Goal: Obtain resource: Download file/media

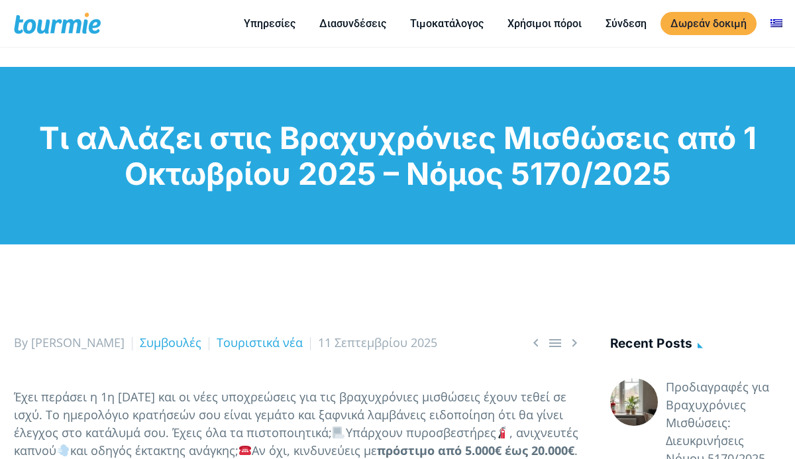
scroll to position [66, 0]
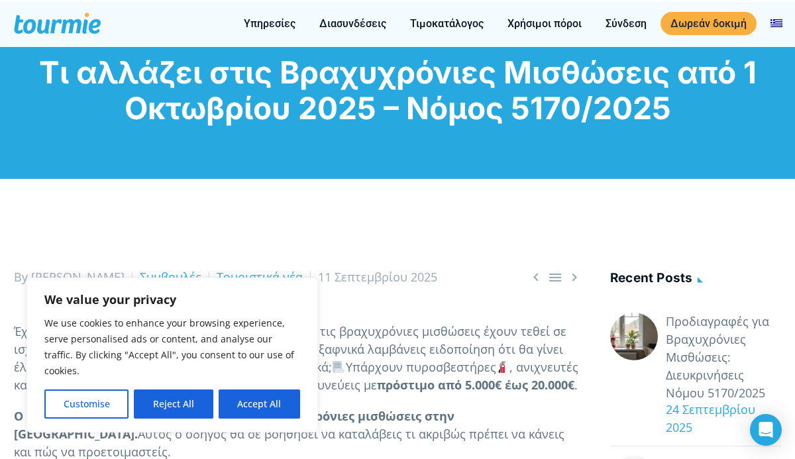
click at [170, 405] on button "Reject All" at bounding box center [173, 404] width 79 height 29
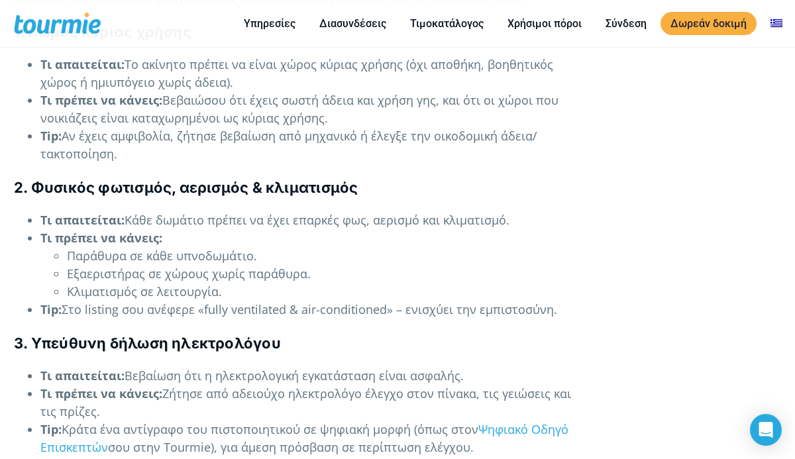
scroll to position [2068, 0]
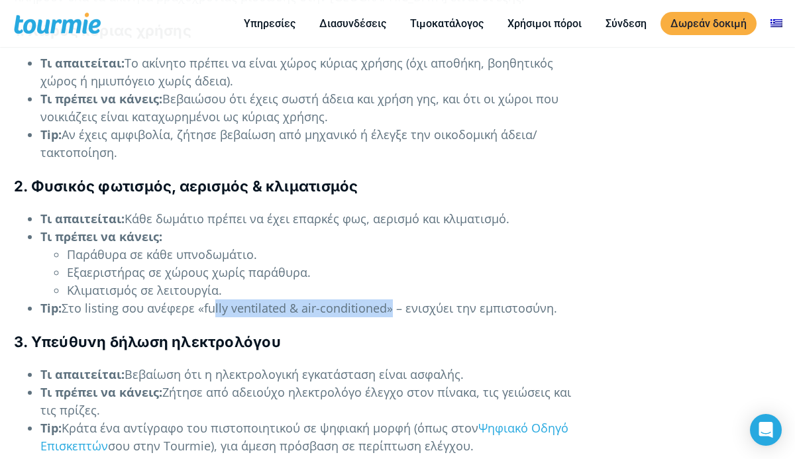
drag, startPoint x: 206, startPoint y: 309, endPoint x: 384, endPoint y: 311, distance: 178.3
click at [384, 311] on li "Tip: Στο listing σου ανέφερε «fully ventilated & air-conditioned» – ενισχύει τη…" at bounding box center [311, 309] width 542 height 18
copy li "ully ventilated & air-conditioned"
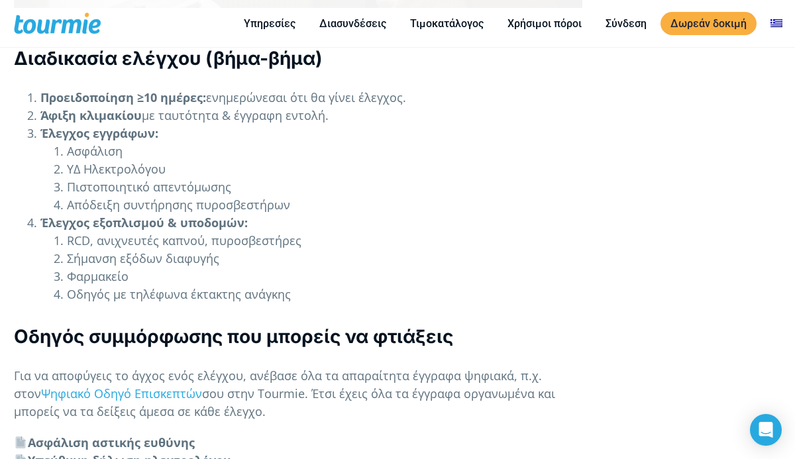
scroll to position [4189, 0]
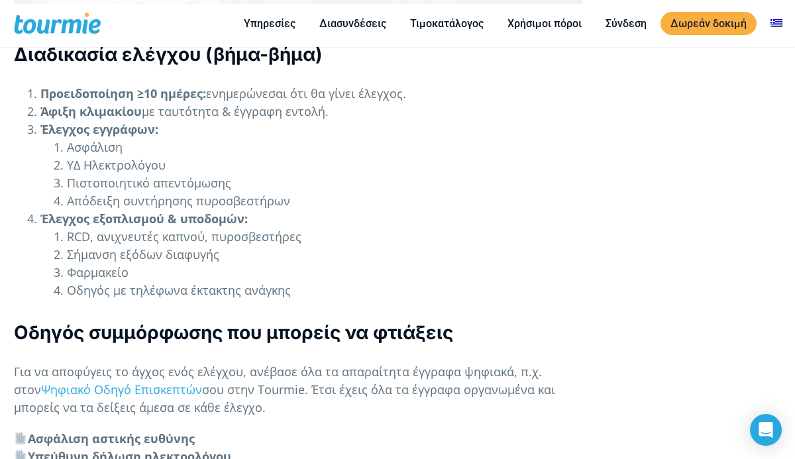
click at [137, 156] on li "ΥΔ Ηλεκτρολόγου" at bounding box center [325, 165] width 516 height 18
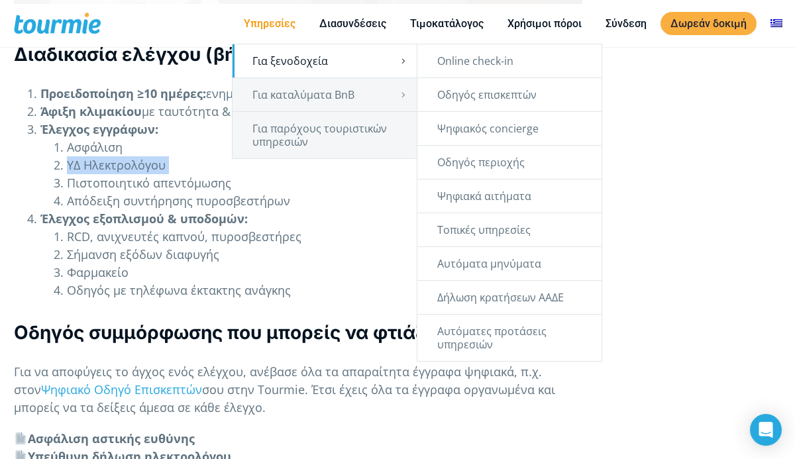
copy ol "ΥΔ Ηλεκτρολόγου"
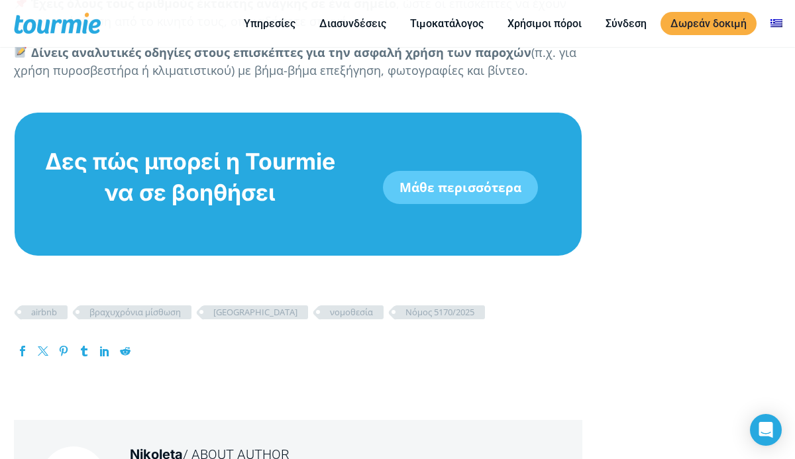
scroll to position [5626, 0]
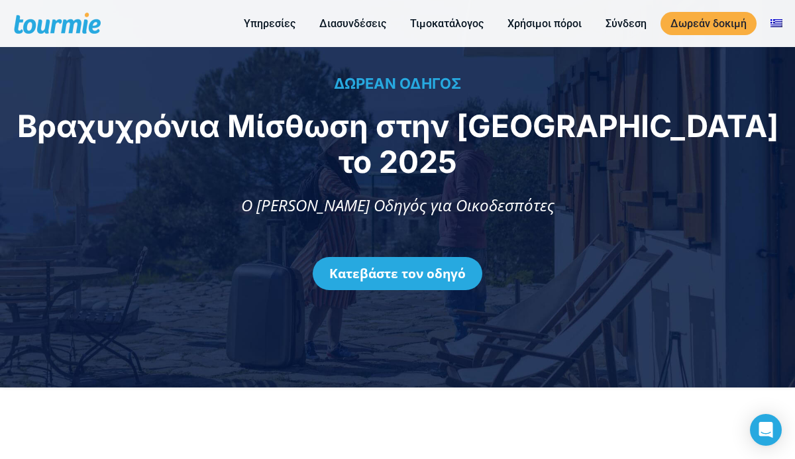
scroll to position [115, 0]
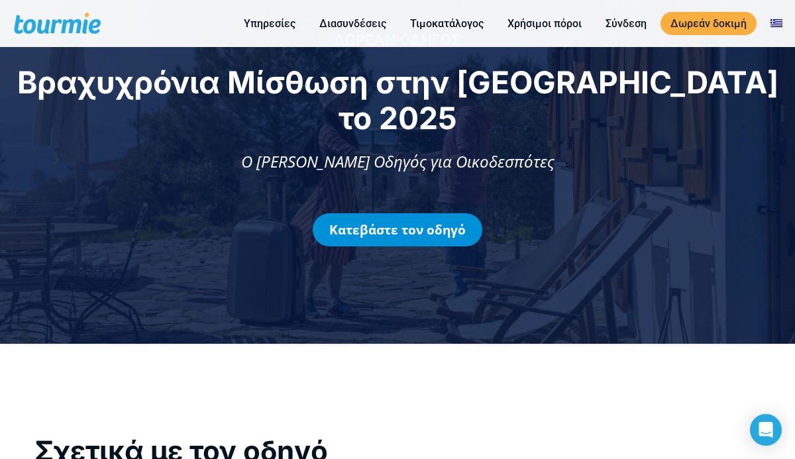
click at [424, 213] on link "Κατεβάστε τον οδηγό" at bounding box center [398, 229] width 170 height 33
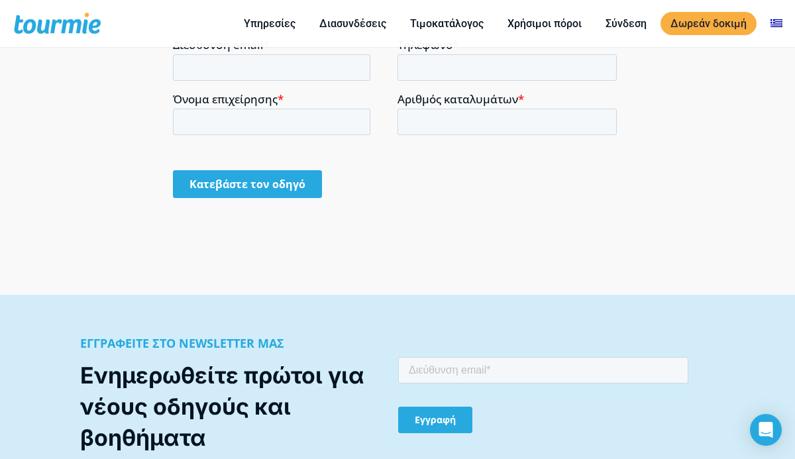
scroll to position [1164, 0]
